Goal: Task Accomplishment & Management: Complete application form

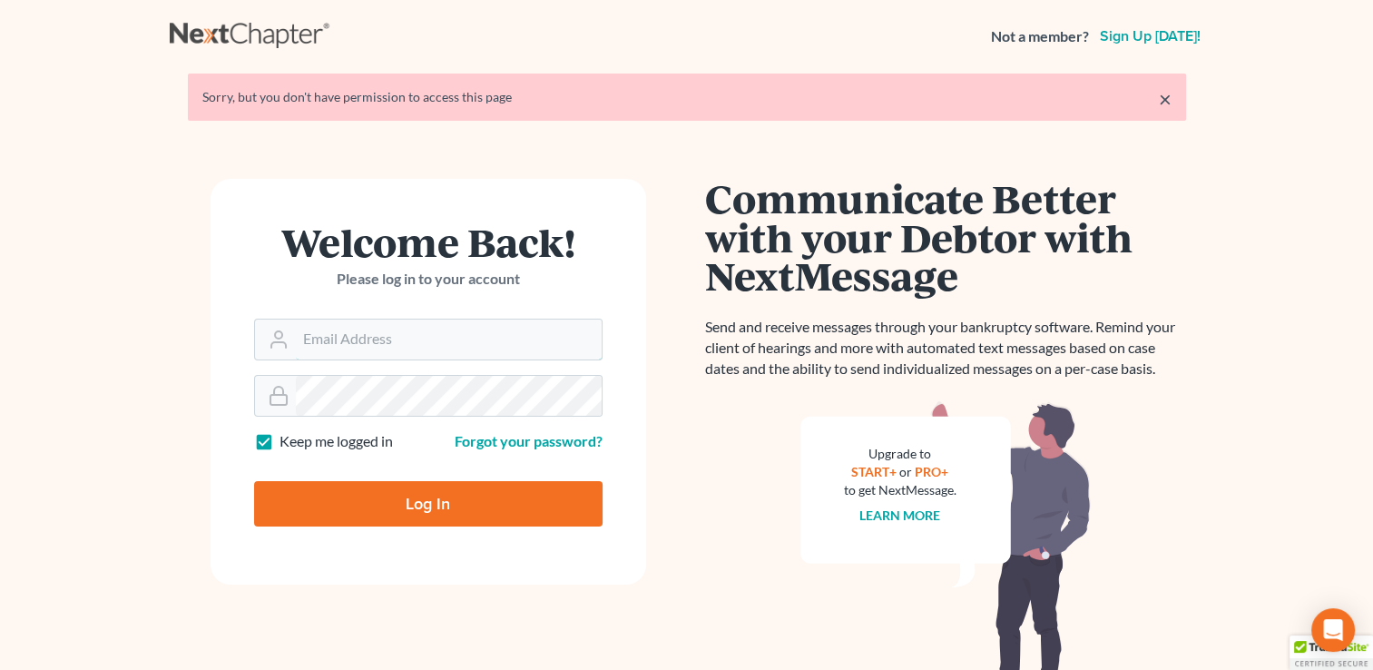
type input "[EMAIL_ADDRESS][DOMAIN_NAME]"
click at [426, 495] on input "Log In" at bounding box center [428, 503] width 348 height 45
type input "Thinking..."
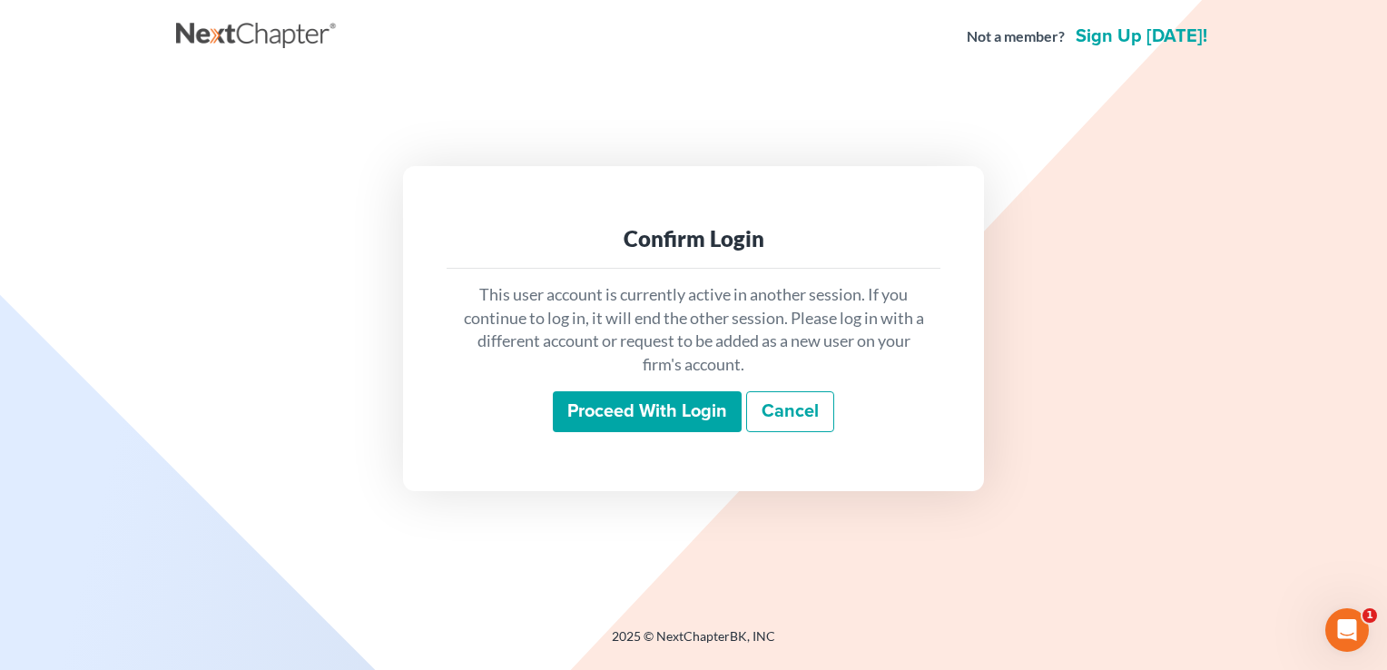
click at [649, 419] on input "Proceed with login" at bounding box center [647, 412] width 189 height 42
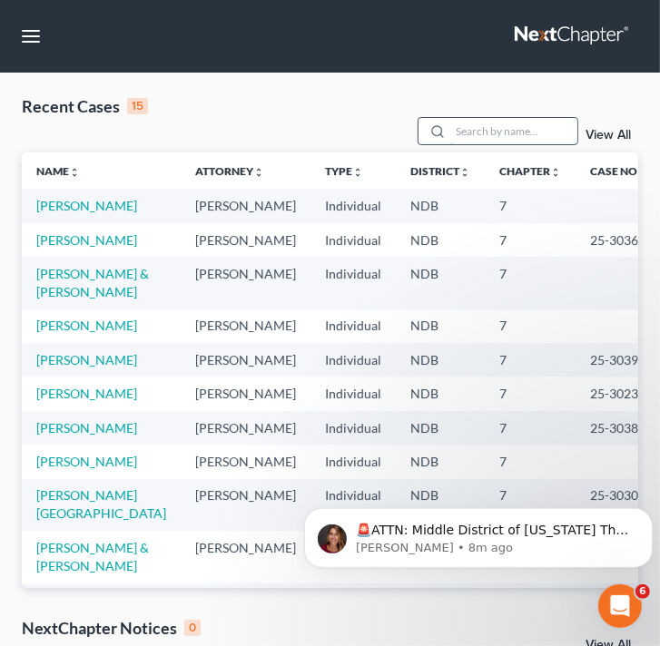
click at [486, 136] on input "search" at bounding box center [513, 131] width 127 height 26
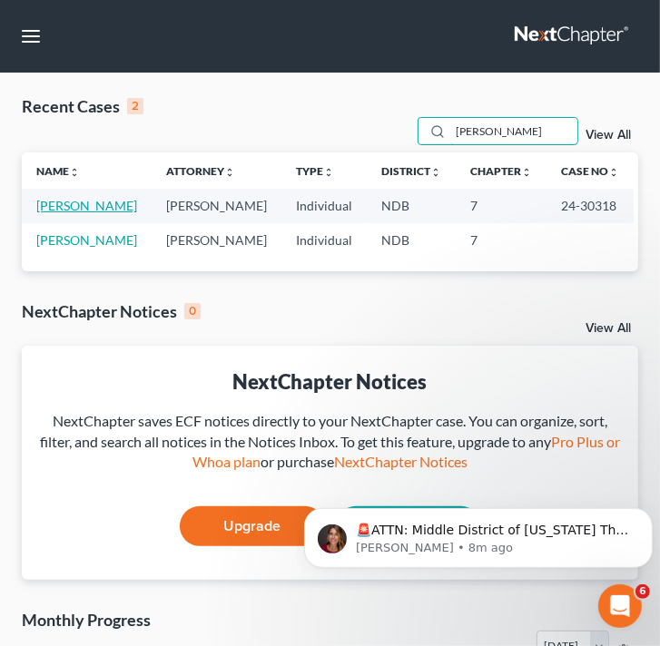
type input "[PERSON_NAME]"
click at [123, 209] on link "Anderson, Melissa" at bounding box center [86, 205] width 101 height 15
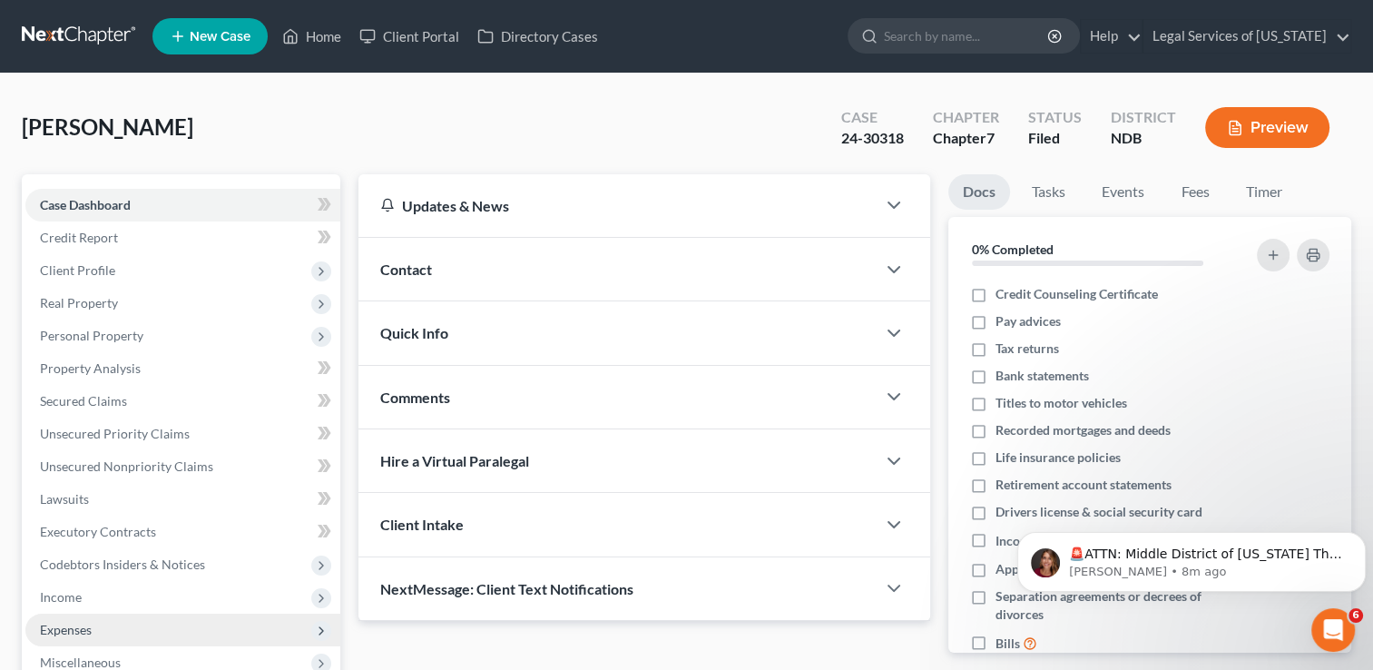
click at [78, 627] on span "Expenses" at bounding box center [66, 629] width 52 height 15
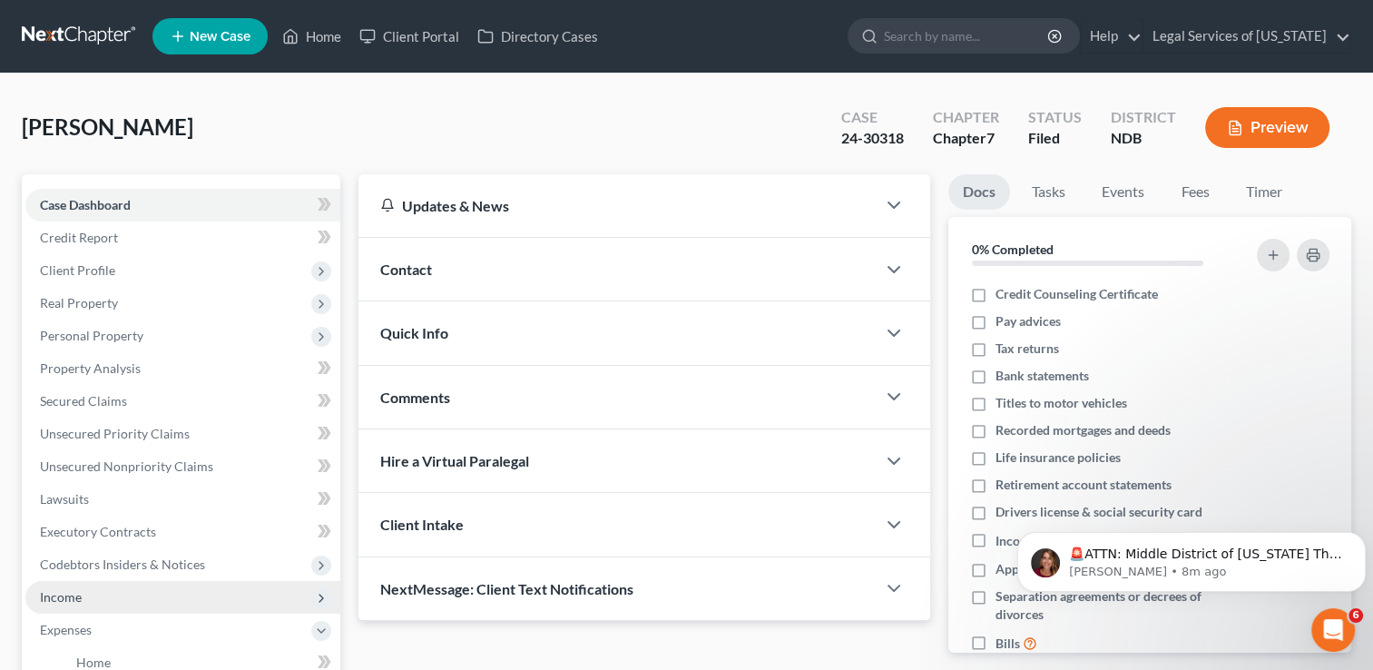
click at [55, 597] on span "Income" at bounding box center [61, 596] width 42 height 15
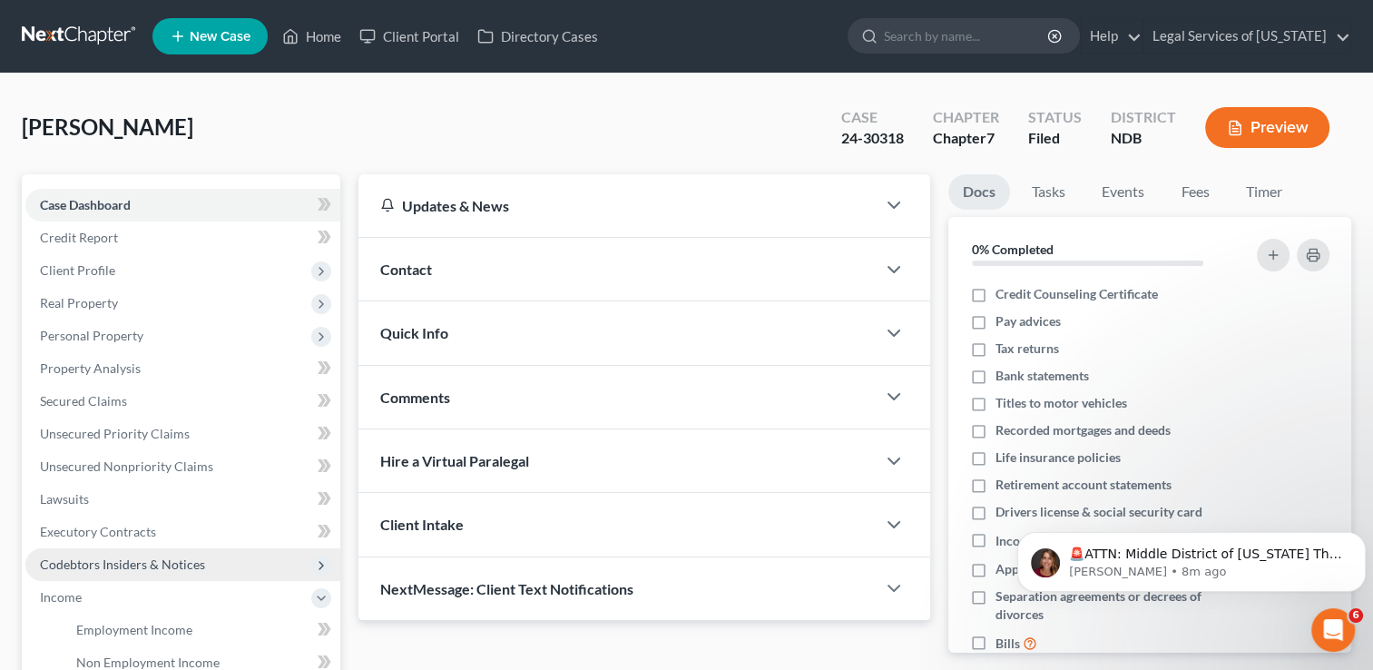
scroll to position [91, 0]
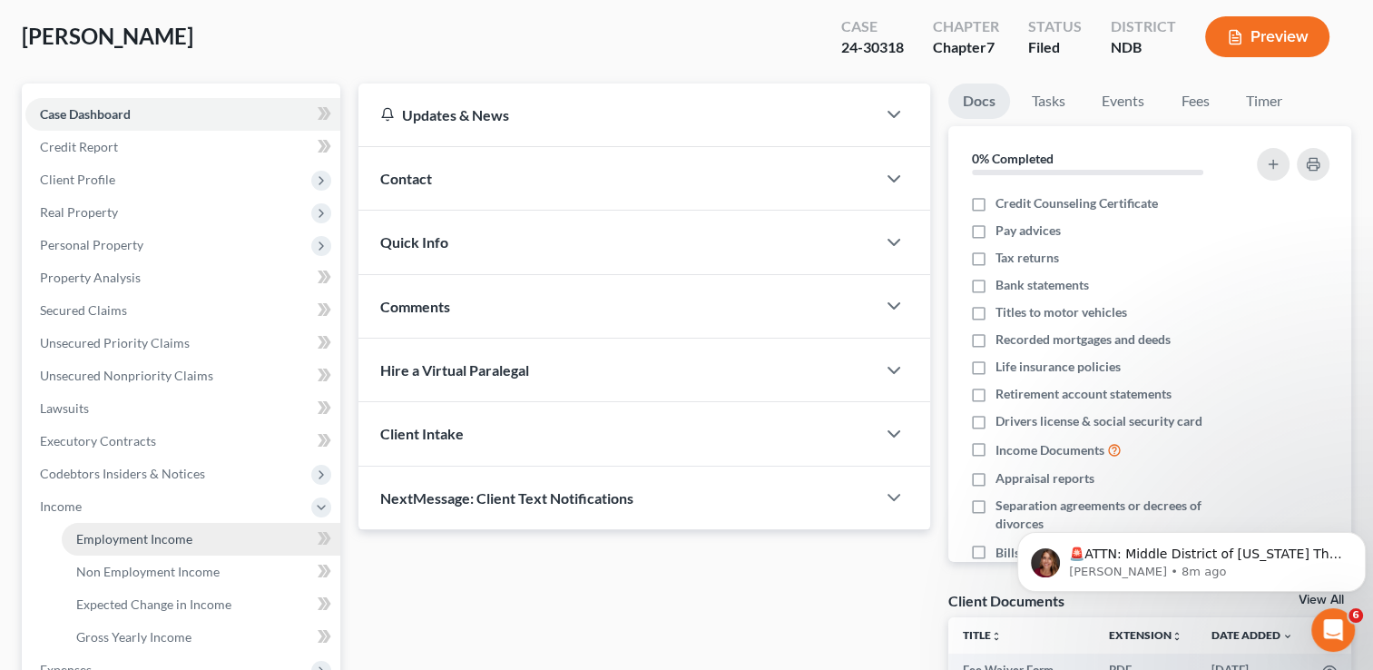
click at [137, 539] on span "Employment Income" at bounding box center [134, 538] width 116 height 15
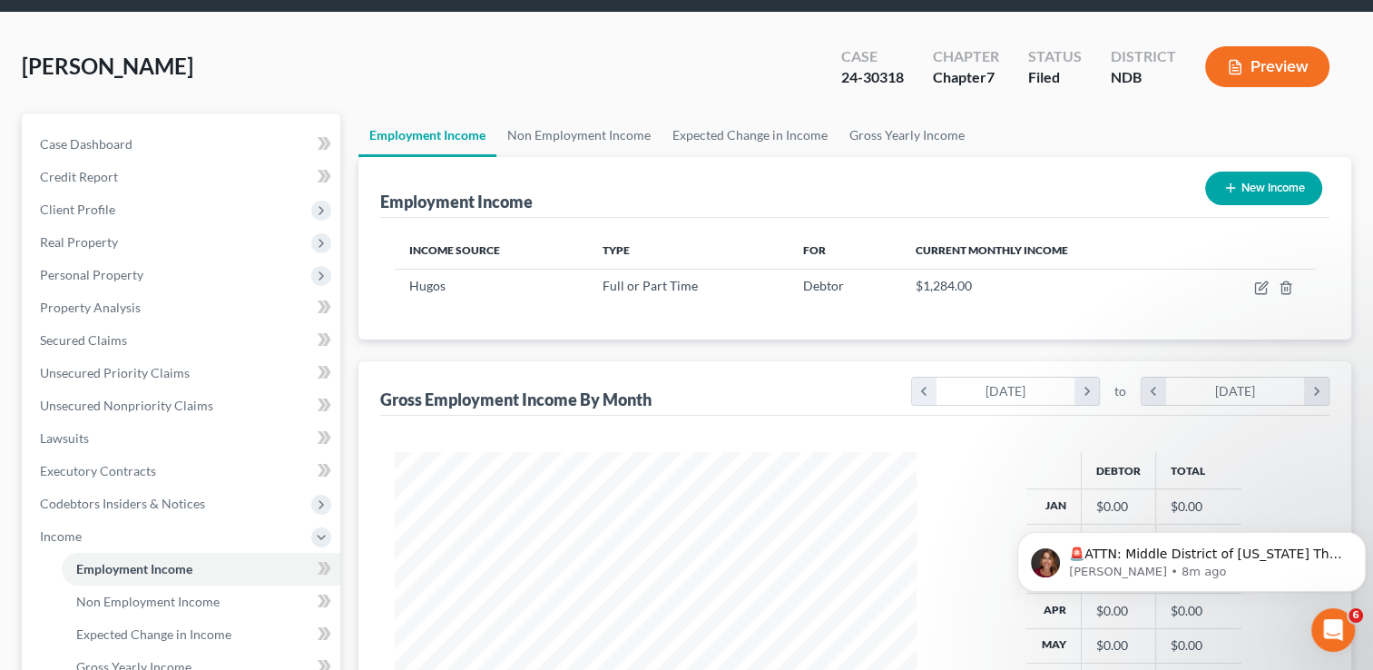
scroll to position [272, 0]
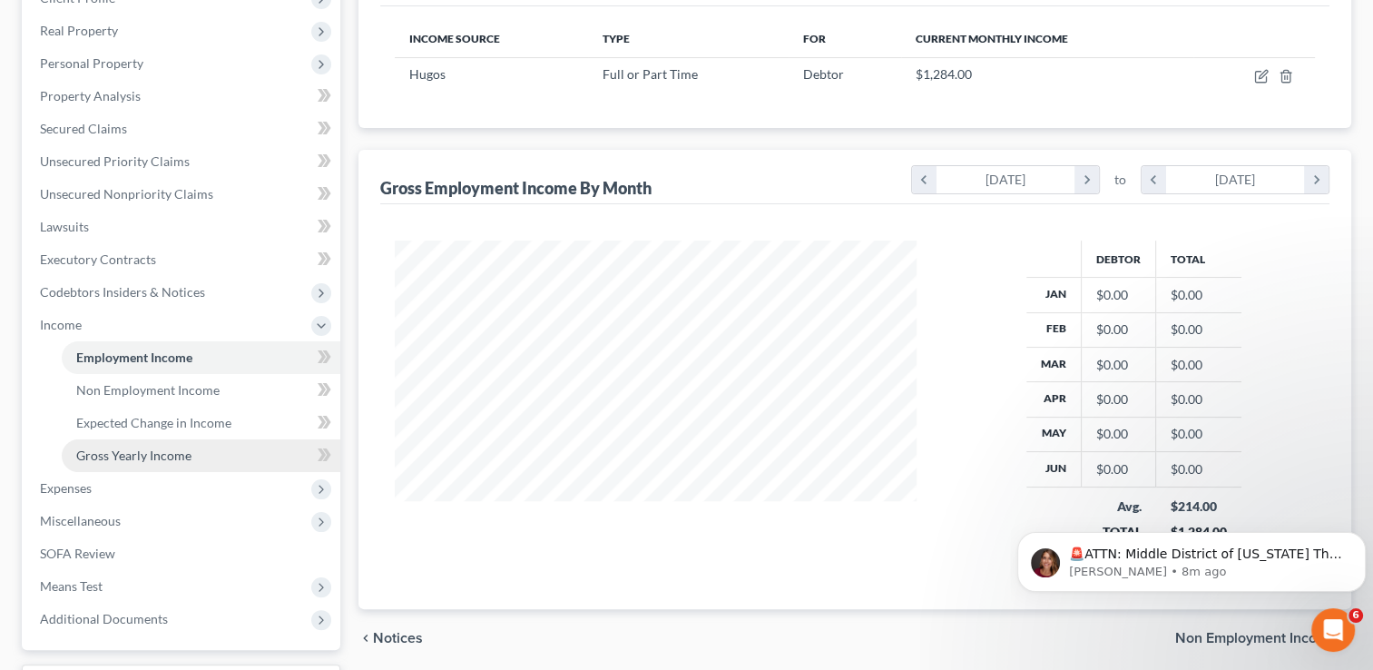
click at [162, 456] on span "Gross Yearly Income" at bounding box center [133, 454] width 115 height 15
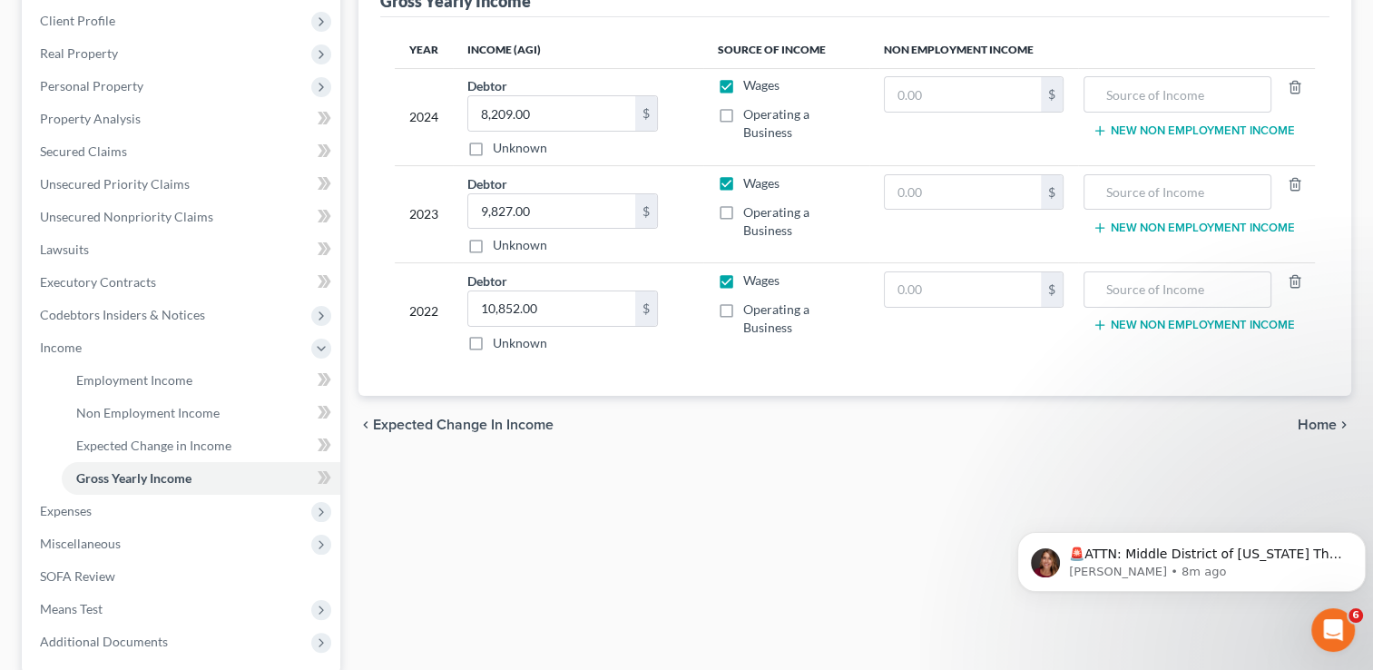
scroll to position [272, 0]
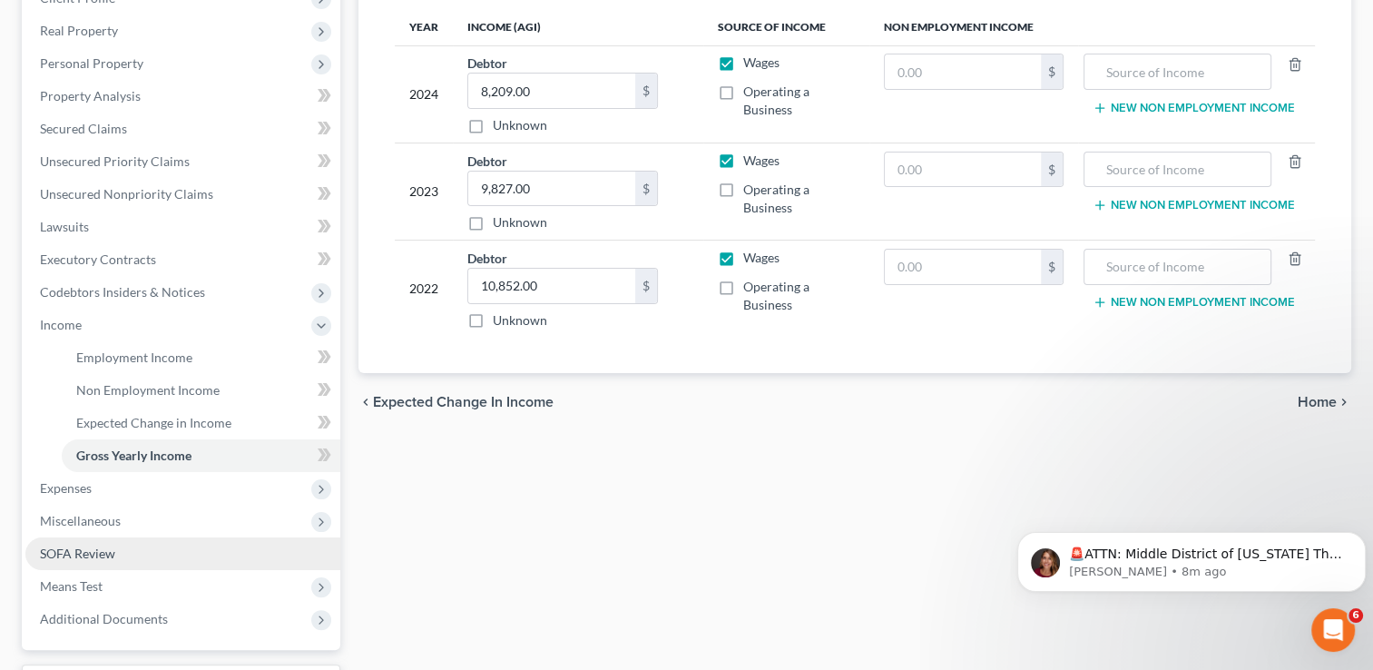
click at [112, 550] on span "SOFA Review" at bounding box center [77, 552] width 75 height 15
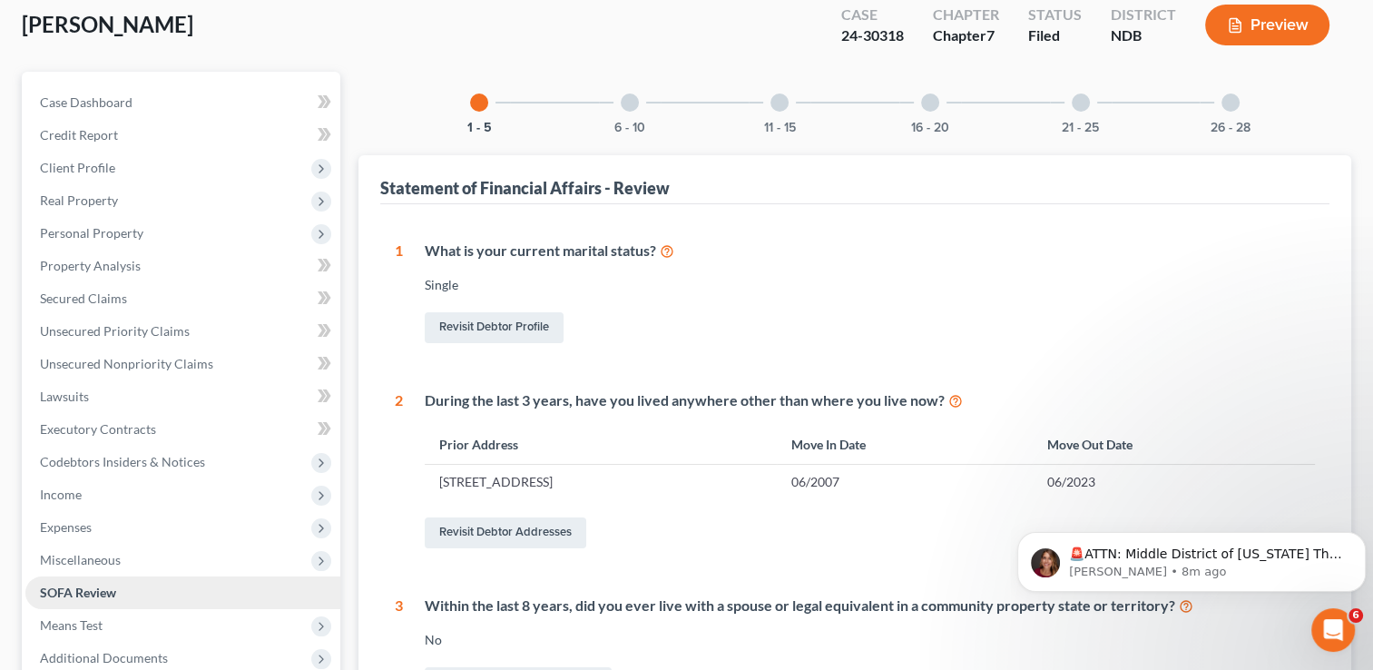
scroll to position [181, 0]
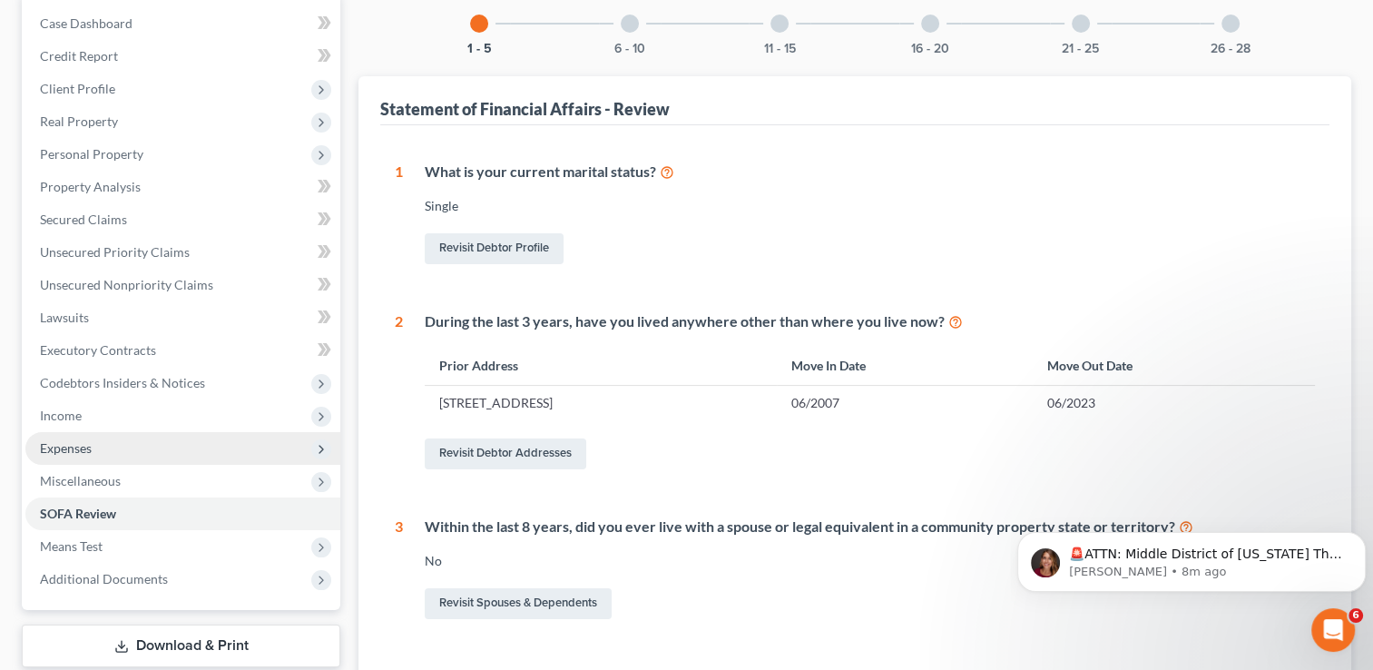
click at [70, 446] on span "Expenses" at bounding box center [66, 447] width 52 height 15
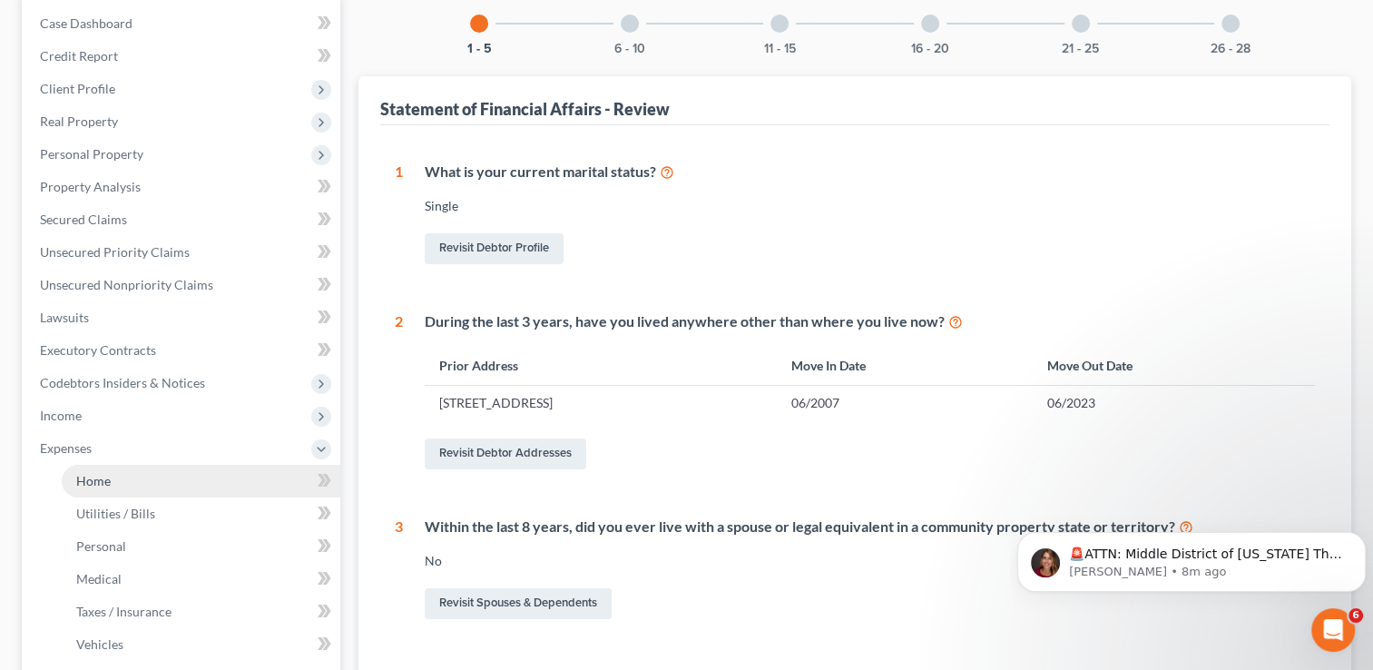
click at [107, 485] on span "Home" at bounding box center [93, 480] width 34 height 15
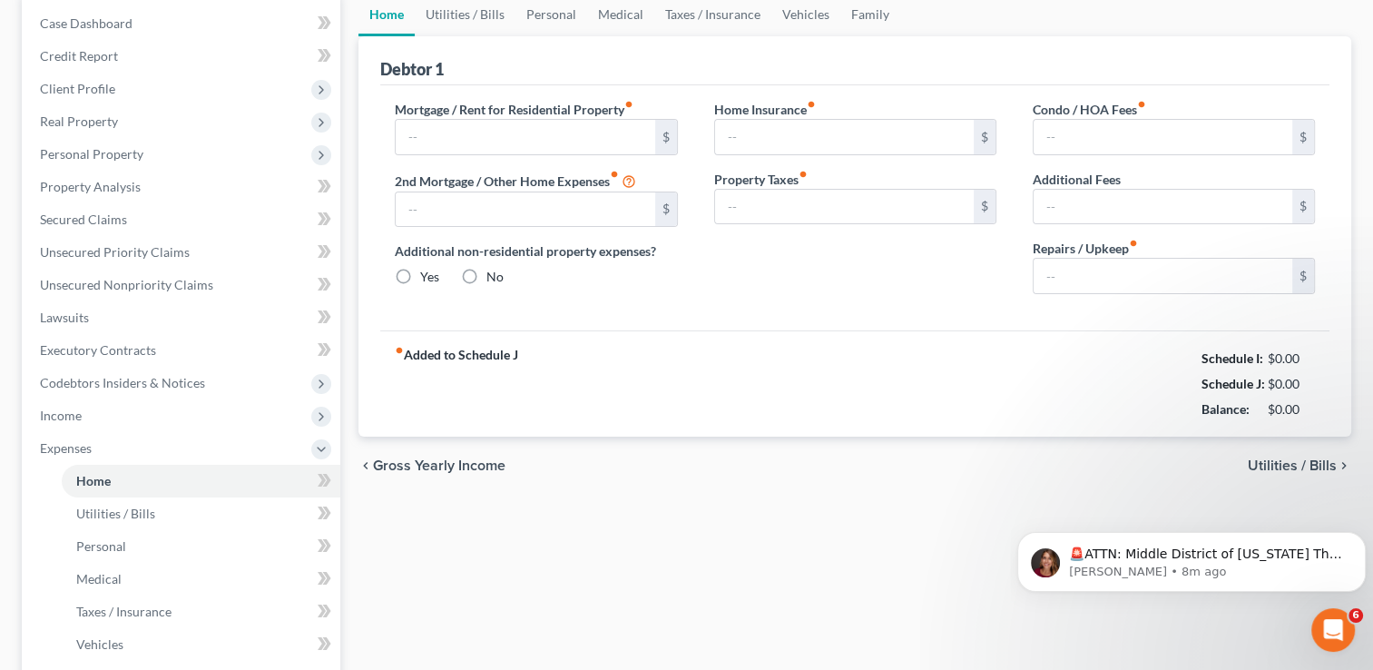
type input "790.00"
type input "0.00"
radio input "true"
type input "0.00"
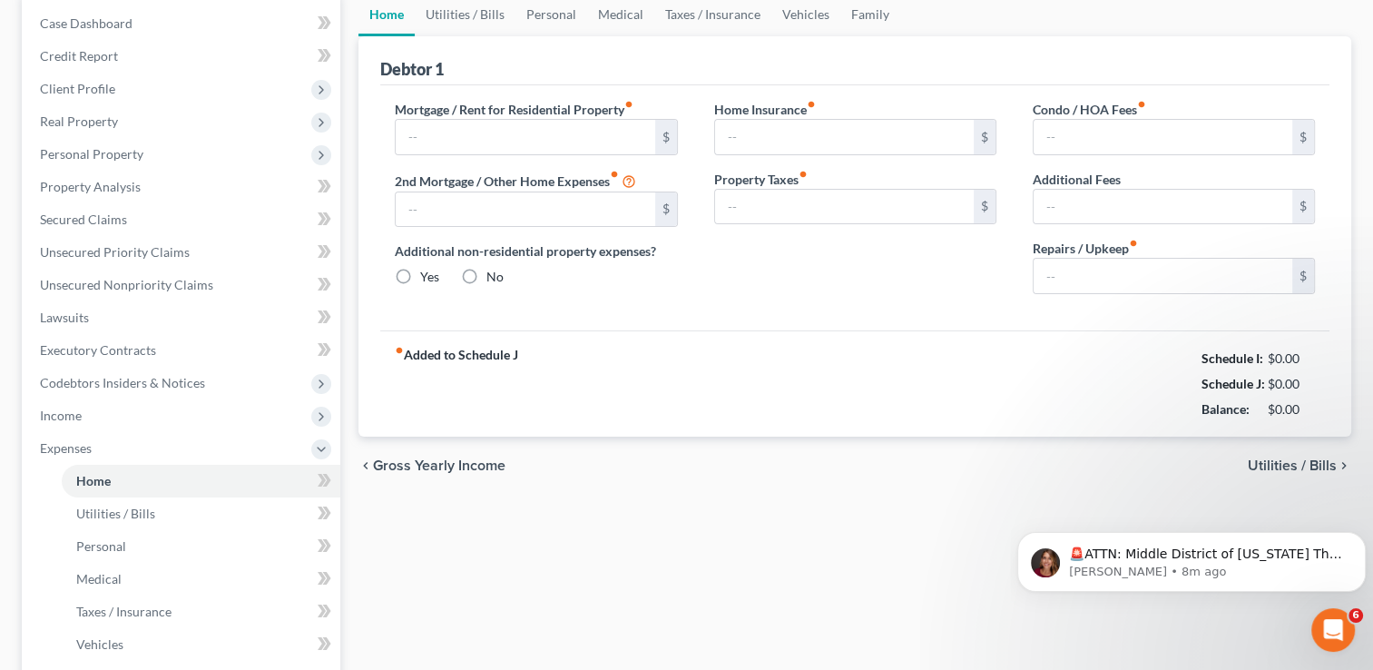
type input "0.00"
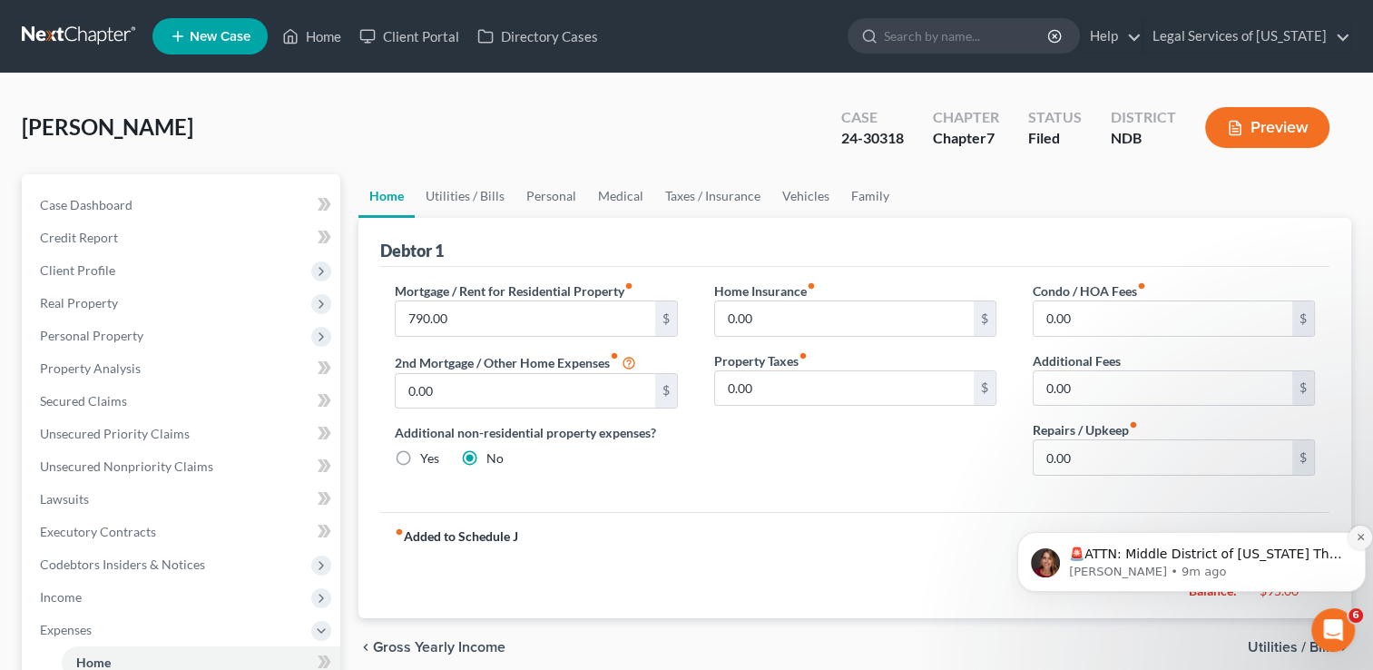
click at [1360, 534] on icon "Dismiss notification" at bounding box center [1361, 537] width 10 height 10
